Goal: Task Accomplishment & Management: Manage account settings

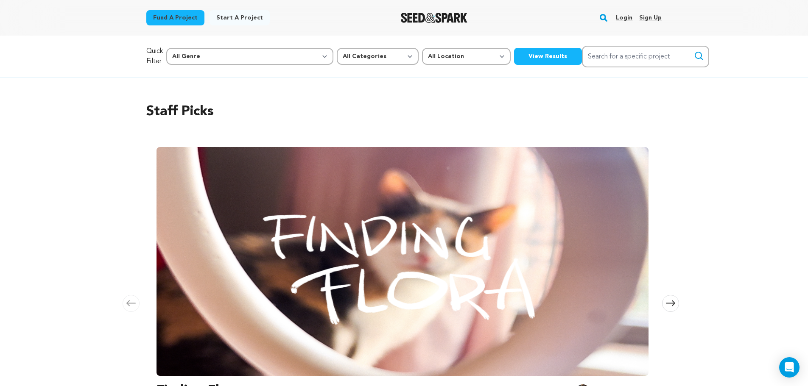
click at [624, 18] on link "Login" at bounding box center [624, 18] width 17 height 14
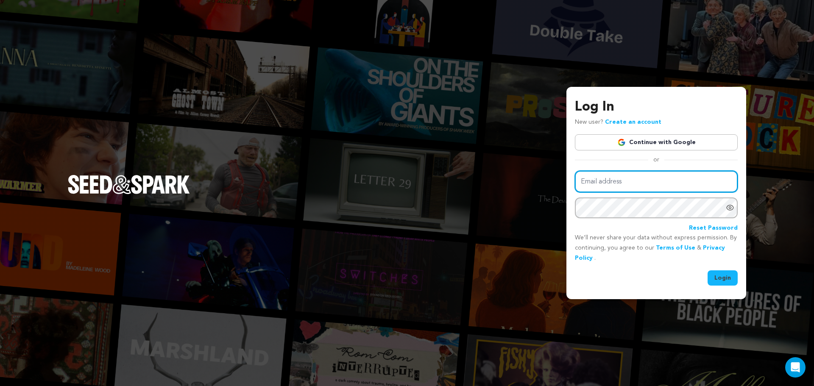
type input "keithleungfilm@gmail.com"
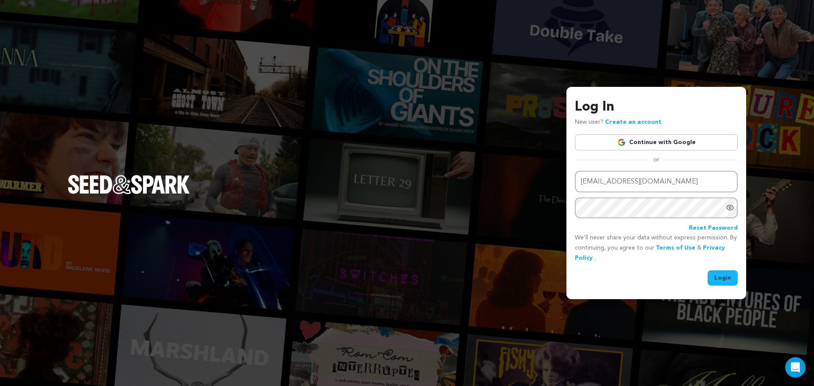
click at [726, 287] on div "Log In New user? Create an account Continue with Google or Email address keithl…" at bounding box center [656, 193] width 180 height 212
click at [727, 284] on button "Login" at bounding box center [723, 277] width 30 height 15
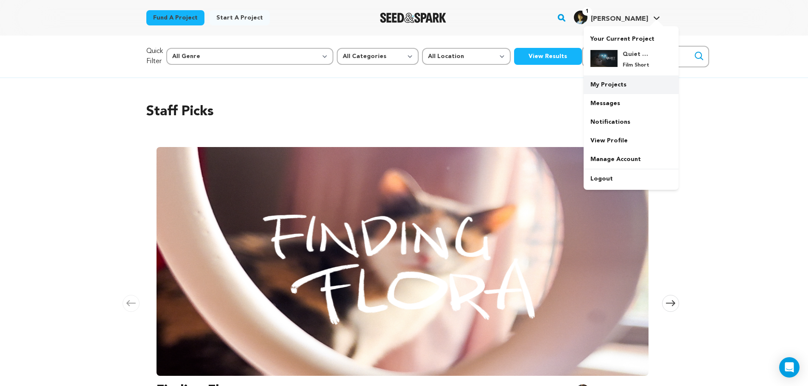
click at [611, 85] on link "My Projects" at bounding box center [630, 84] width 95 height 19
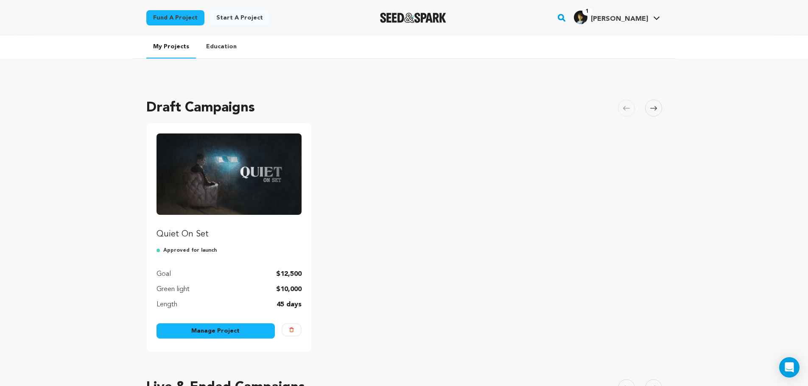
click at [206, 167] on img "Fund Quiet On Set" at bounding box center [228, 174] width 145 height 81
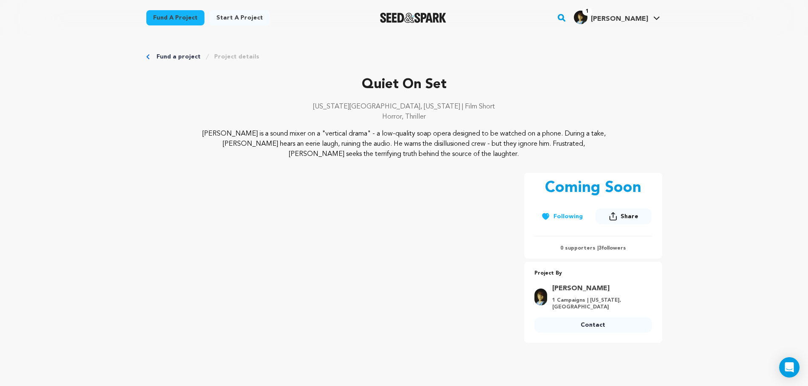
drag, startPoint x: 492, startPoint y: 265, endPoint x: 468, endPoint y: 71, distance: 194.8
click at [242, 59] on link "Project details" at bounding box center [236, 57] width 45 height 8
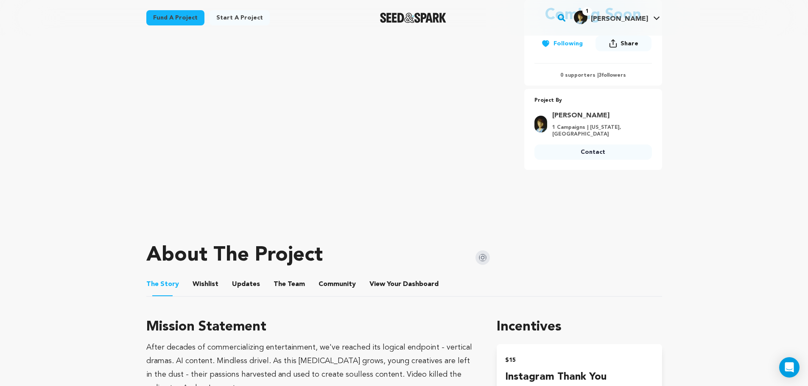
scroll to position [170, 0]
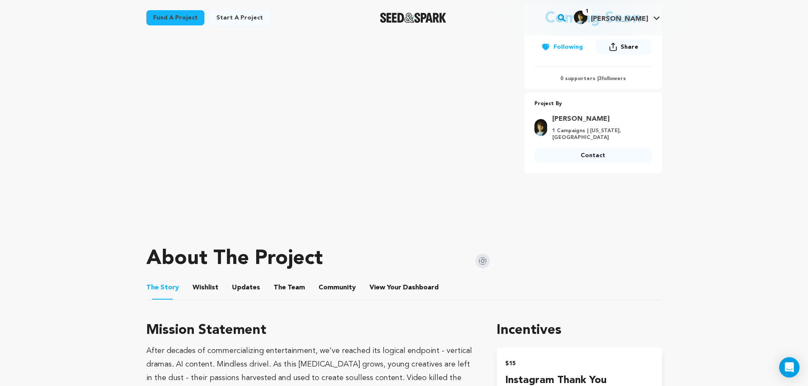
click at [205, 289] on button "Wishlist" at bounding box center [205, 289] width 20 height 20
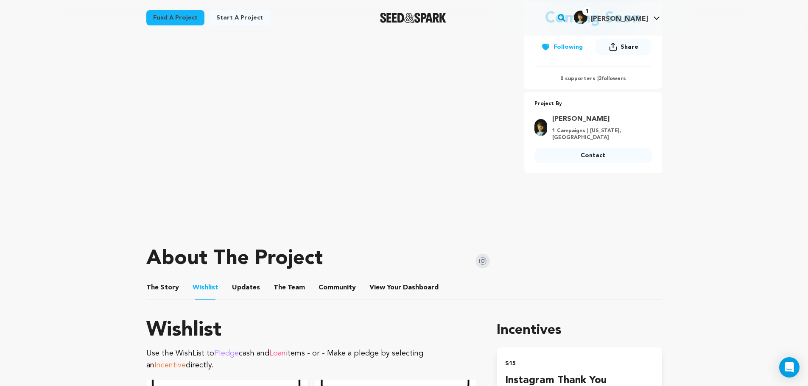
scroll to position [382, 0]
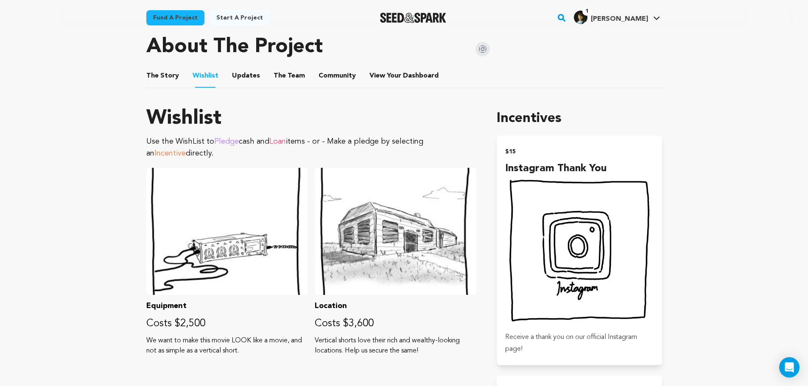
click at [171, 74] on button "The Story" at bounding box center [162, 77] width 20 height 20
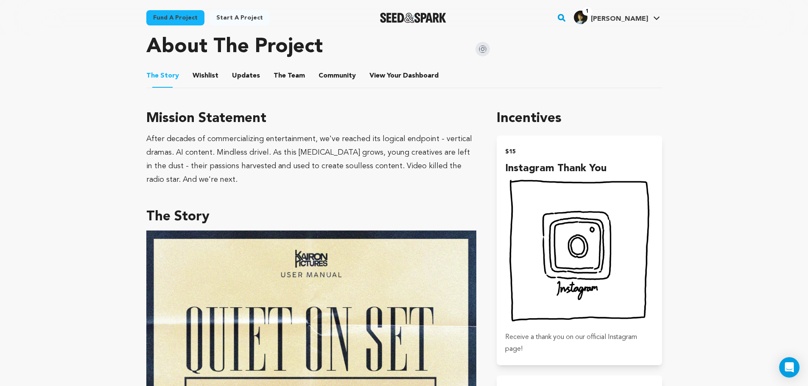
click at [281, 84] on button "The Team" at bounding box center [289, 77] width 20 height 20
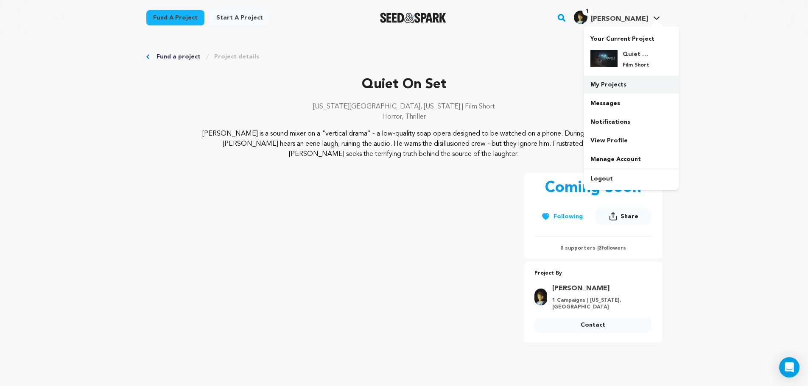
click at [616, 84] on link "My Projects" at bounding box center [630, 84] width 95 height 19
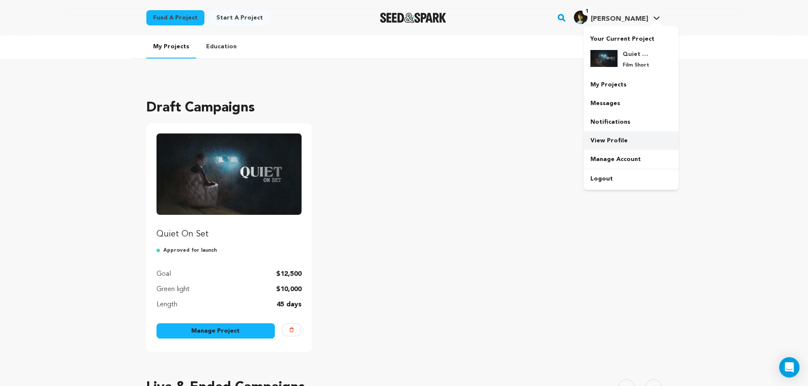
click at [615, 135] on link "View Profile" at bounding box center [630, 140] width 95 height 19
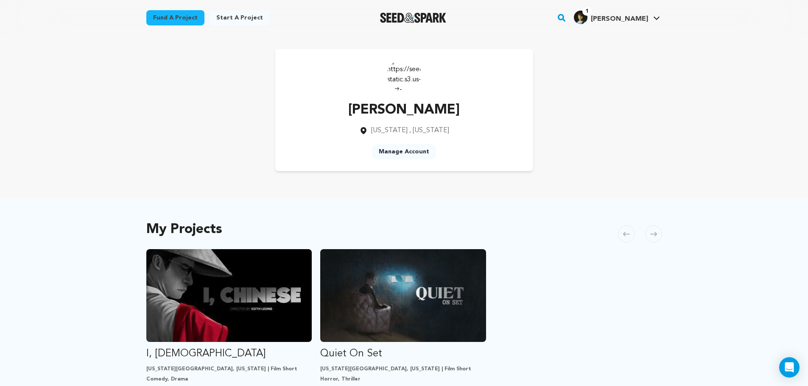
click at [402, 153] on link "Manage Account" at bounding box center [404, 151] width 64 height 15
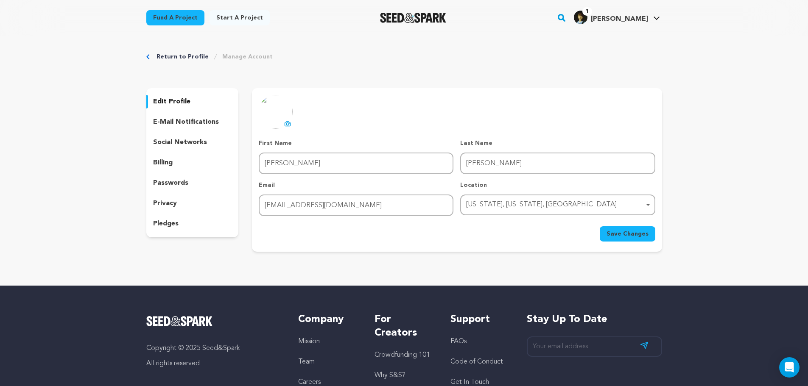
click at [287, 122] on icon at bounding box center [287, 123] width 7 height 7
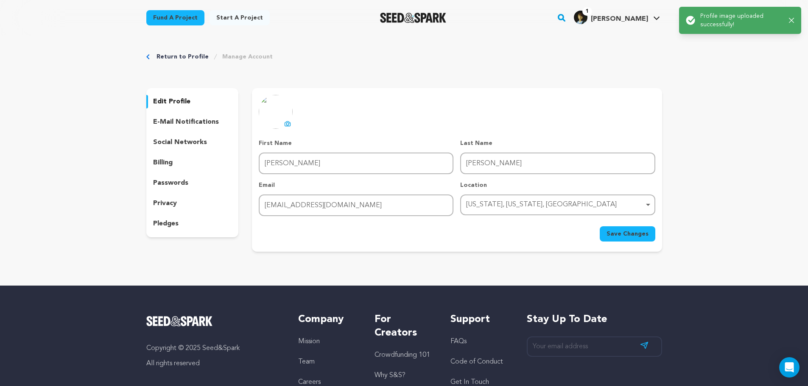
click at [286, 124] on icon at bounding box center [287, 124] width 3 height 3
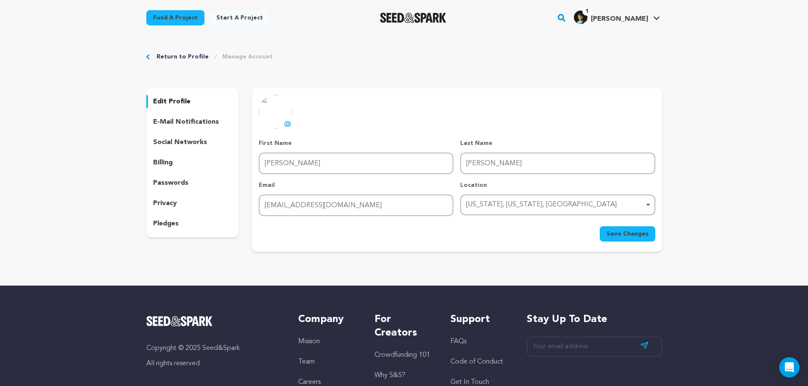
click at [276, 120] on img at bounding box center [276, 112] width 34 height 34
click at [287, 121] on icon at bounding box center [287, 123] width 7 height 7
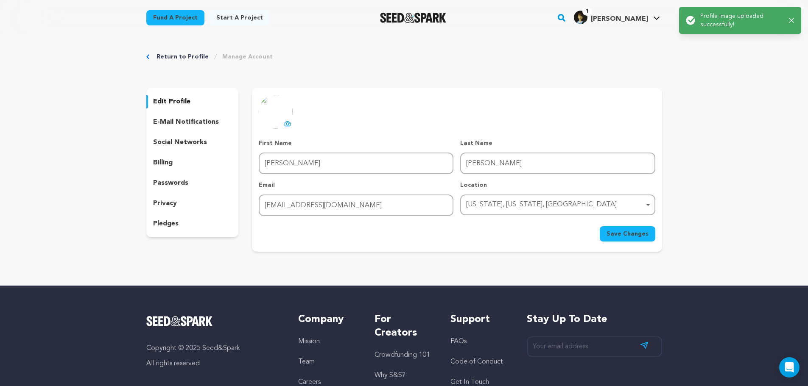
click at [636, 237] on span "Save Changes" at bounding box center [627, 234] width 42 height 8
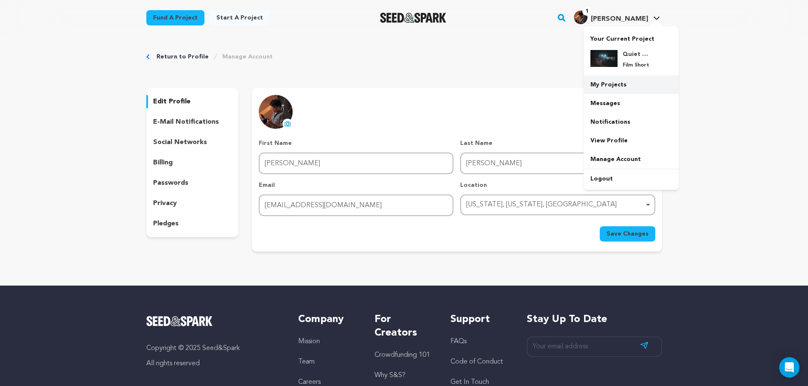
click at [615, 83] on link "My Projects" at bounding box center [630, 84] width 95 height 19
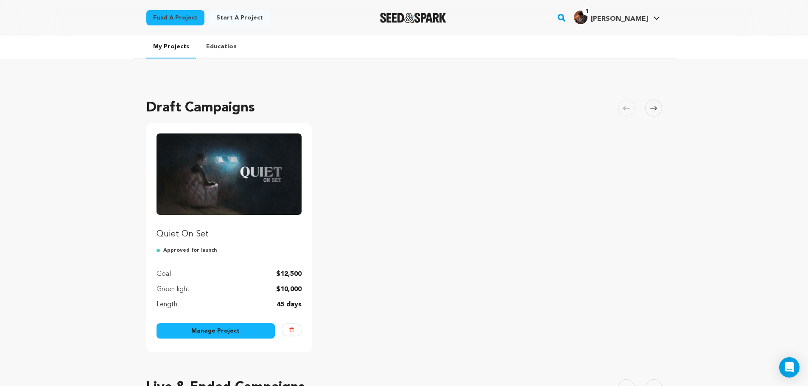
click at [693, 122] on div "My Projects Education Draft Campaigns Carousel Skip to previous slide page Caro…" at bounding box center [404, 378] width 808 height 684
click at [257, 151] on img "Fund Quiet On Set" at bounding box center [228, 174] width 145 height 81
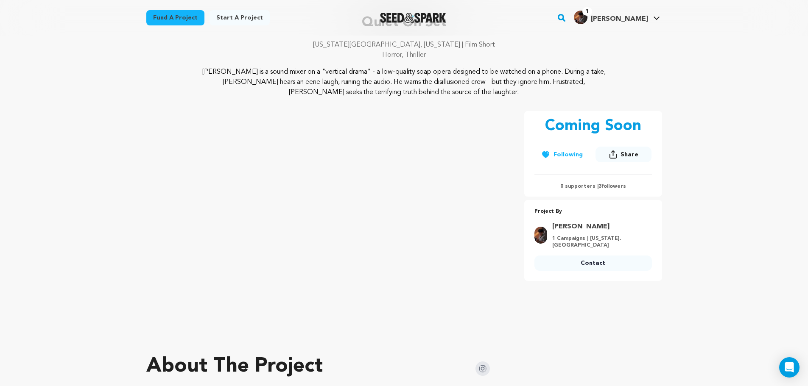
scroll to position [85, 0]
